Goal: Find specific page/section: Find specific page/section

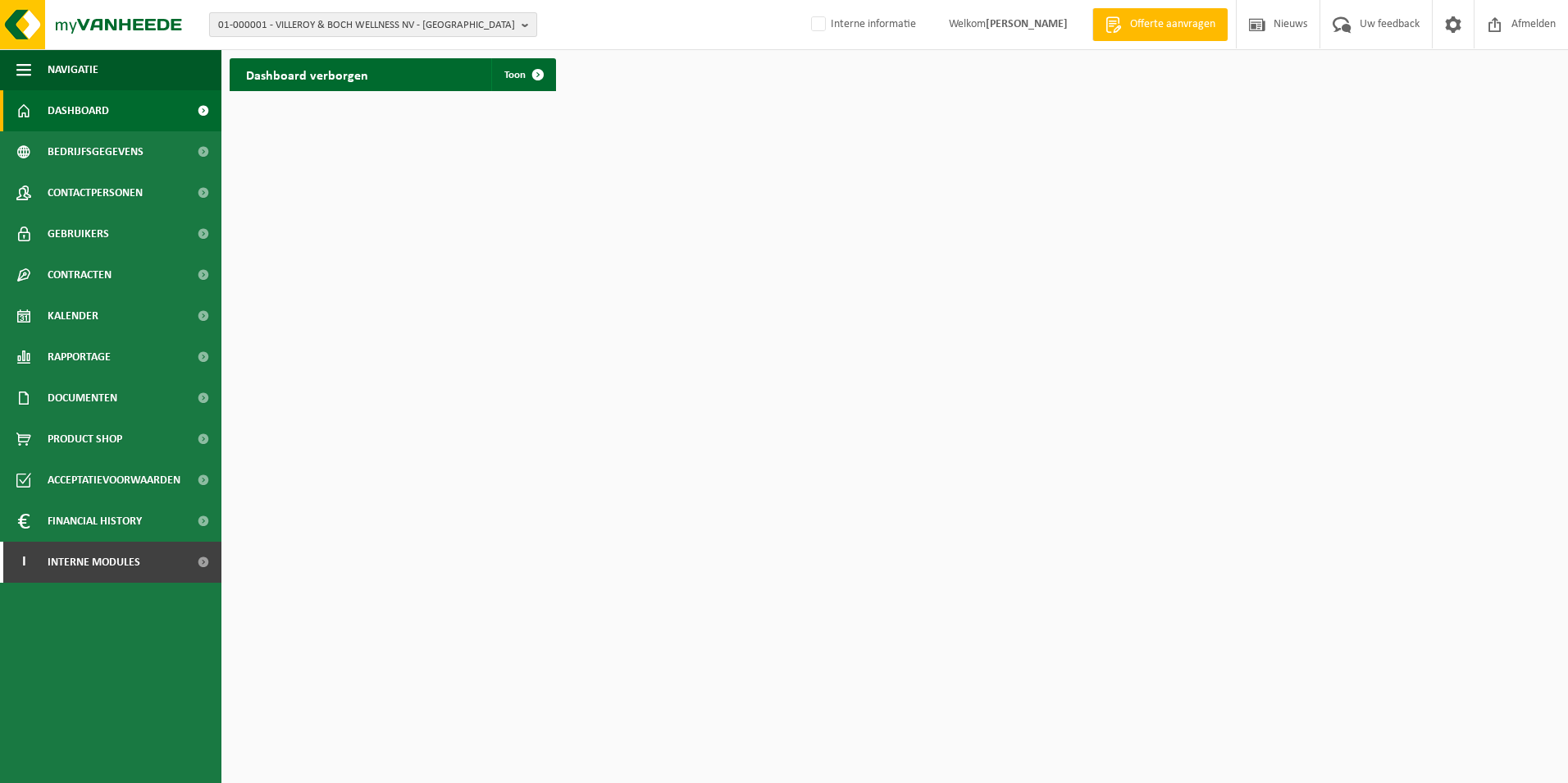
click at [522, 24] on b "button" at bounding box center [528, 25] width 15 height 23
click at [409, 55] on input "text" at bounding box center [373, 51] width 320 height 20
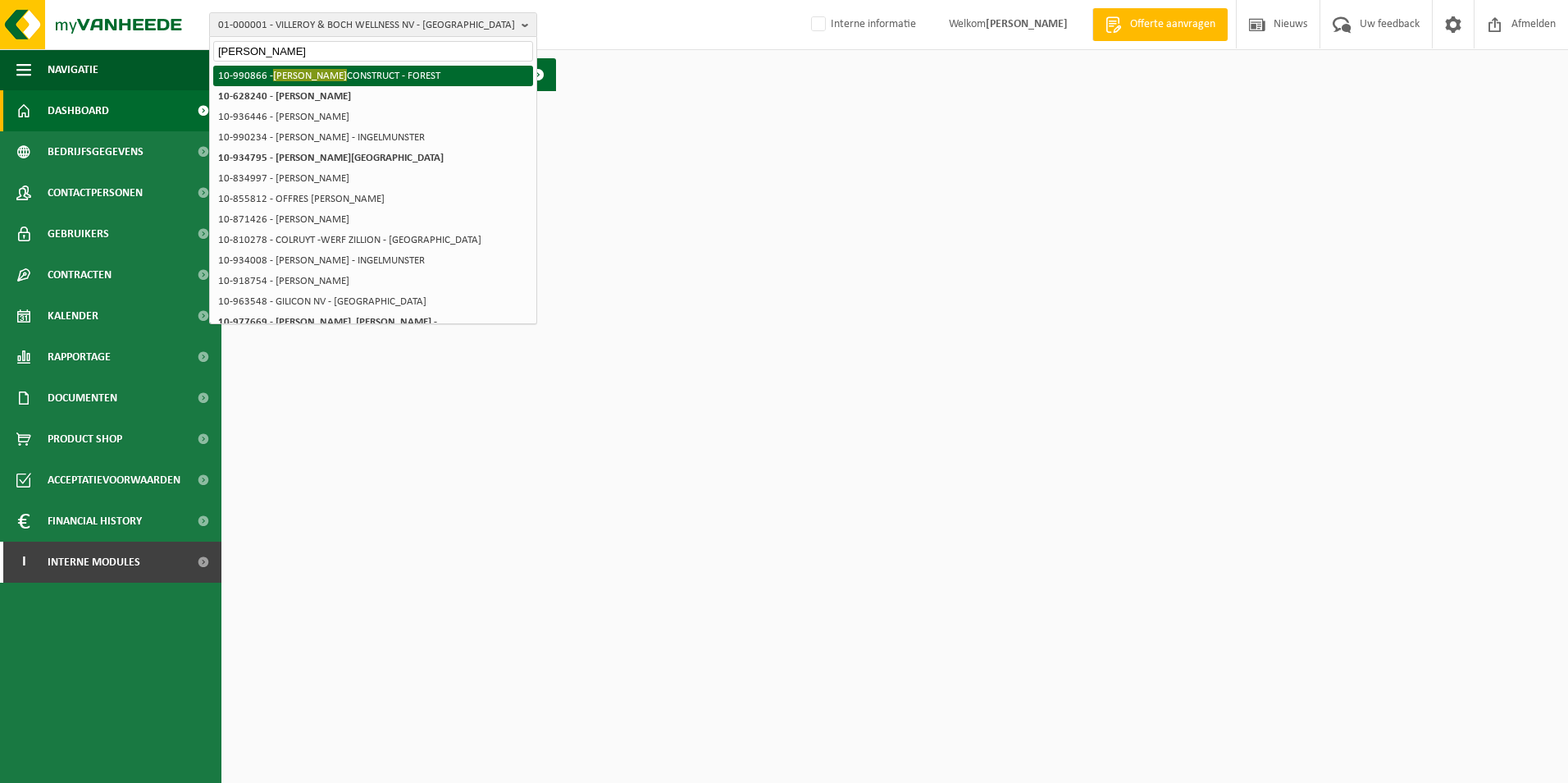
type input "[PERSON_NAME]"
click at [421, 67] on li "10-990866 - [PERSON_NAME] CONSTRUCT - FOREST" at bounding box center [373, 75] width 320 height 20
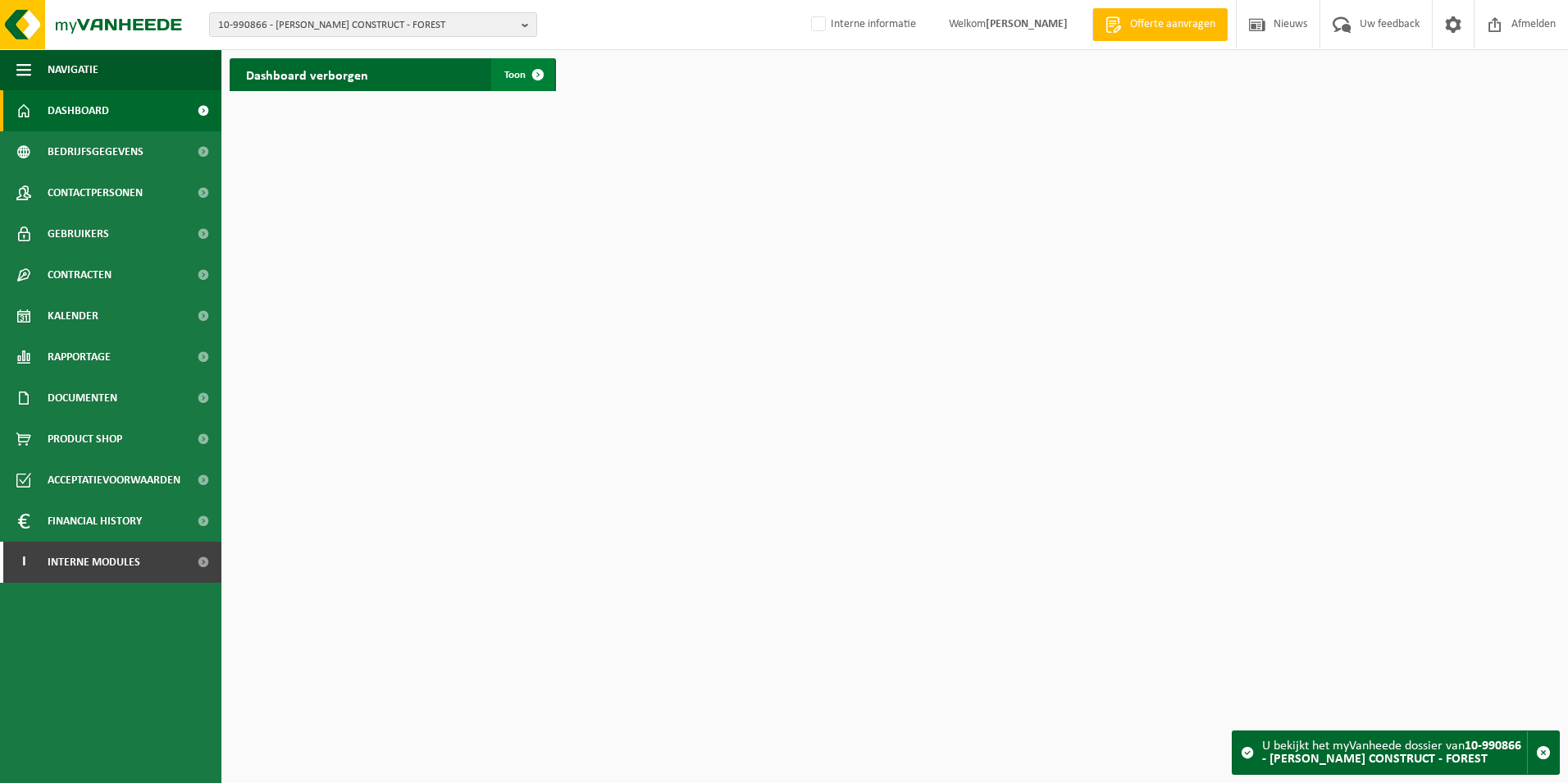
click at [530, 74] on span at bounding box center [537, 74] width 32 height 32
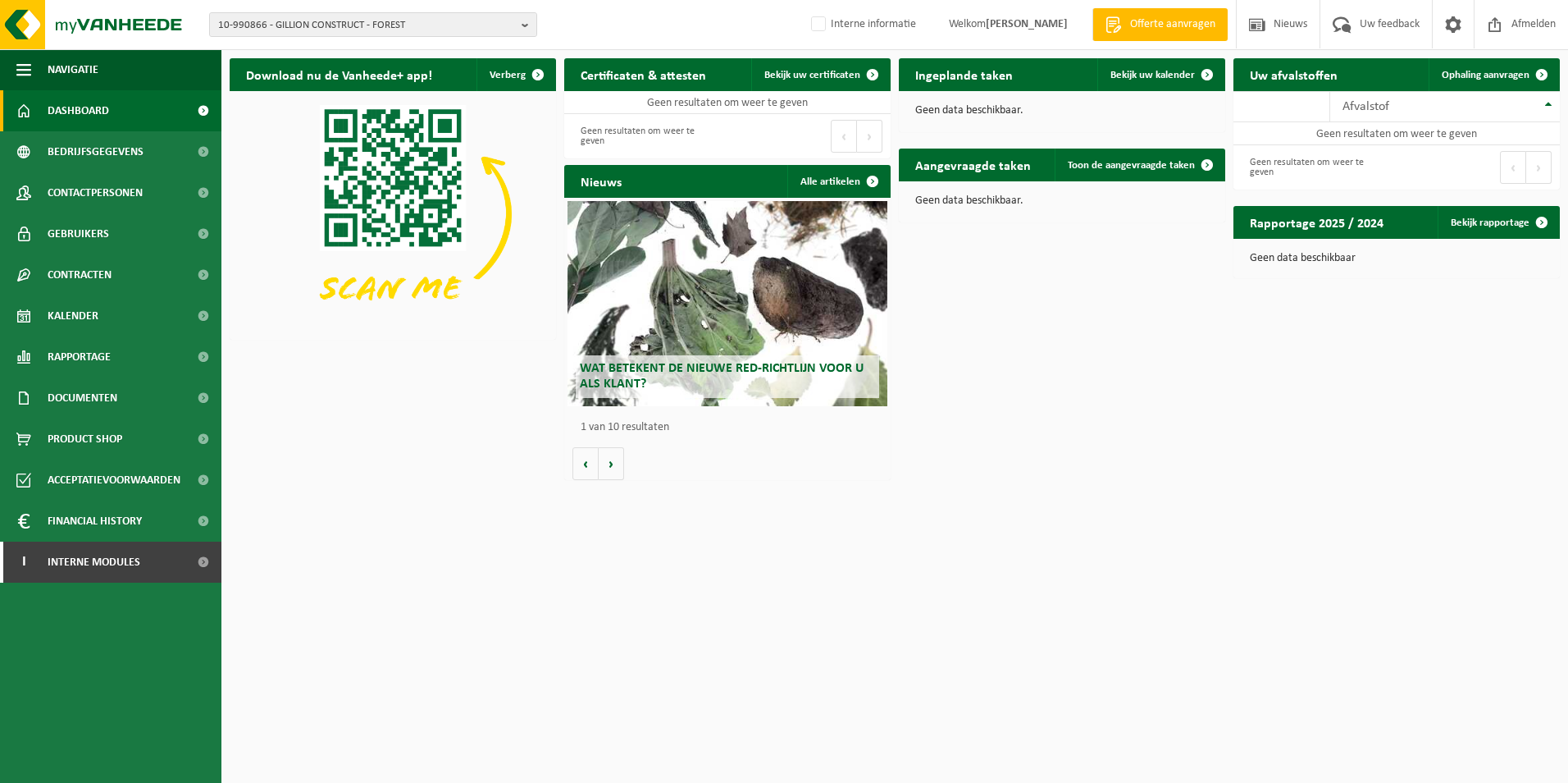
drag, startPoint x: 1137, startPoint y: 402, endPoint x: 1027, endPoint y: 376, distance: 113.0
click at [1137, 402] on div "Download nu de Vanheede+ app! Verberg Certificaten & attesten Bekijk uw certifi…" at bounding box center [894, 269] width 1338 height 438
